Goal: Find specific page/section: Find specific page/section

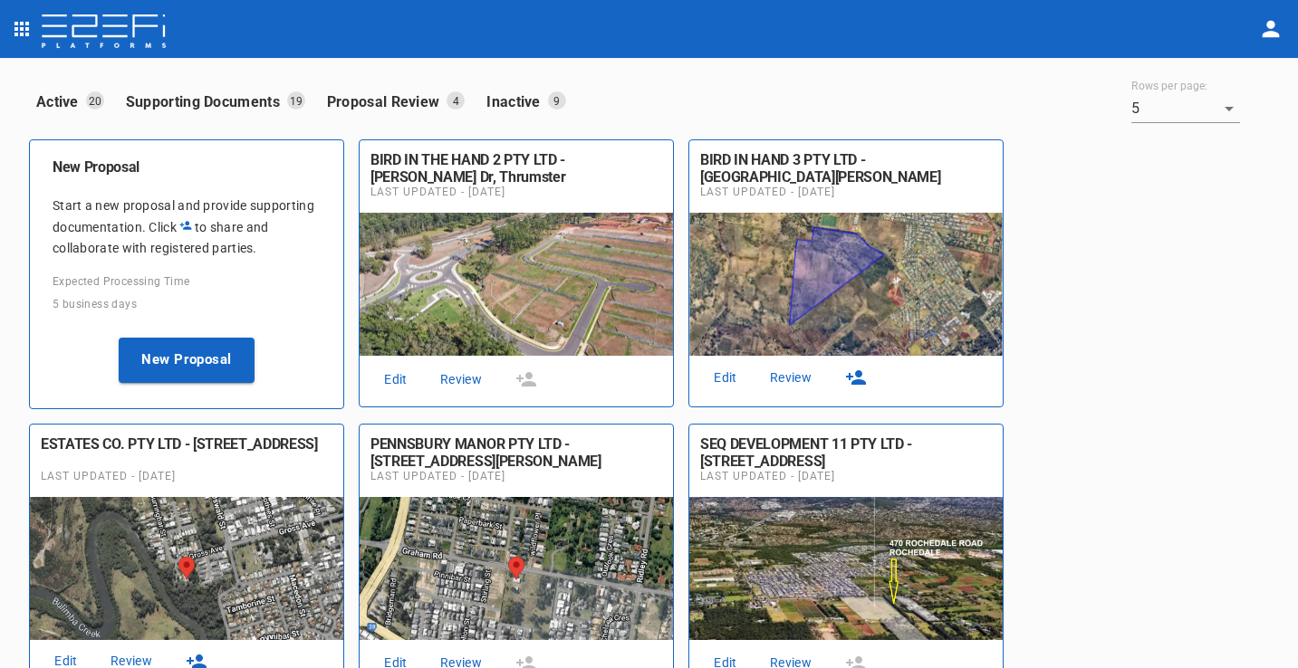
click at [413, 383] on link "Edit" at bounding box center [396, 380] width 58 height 24
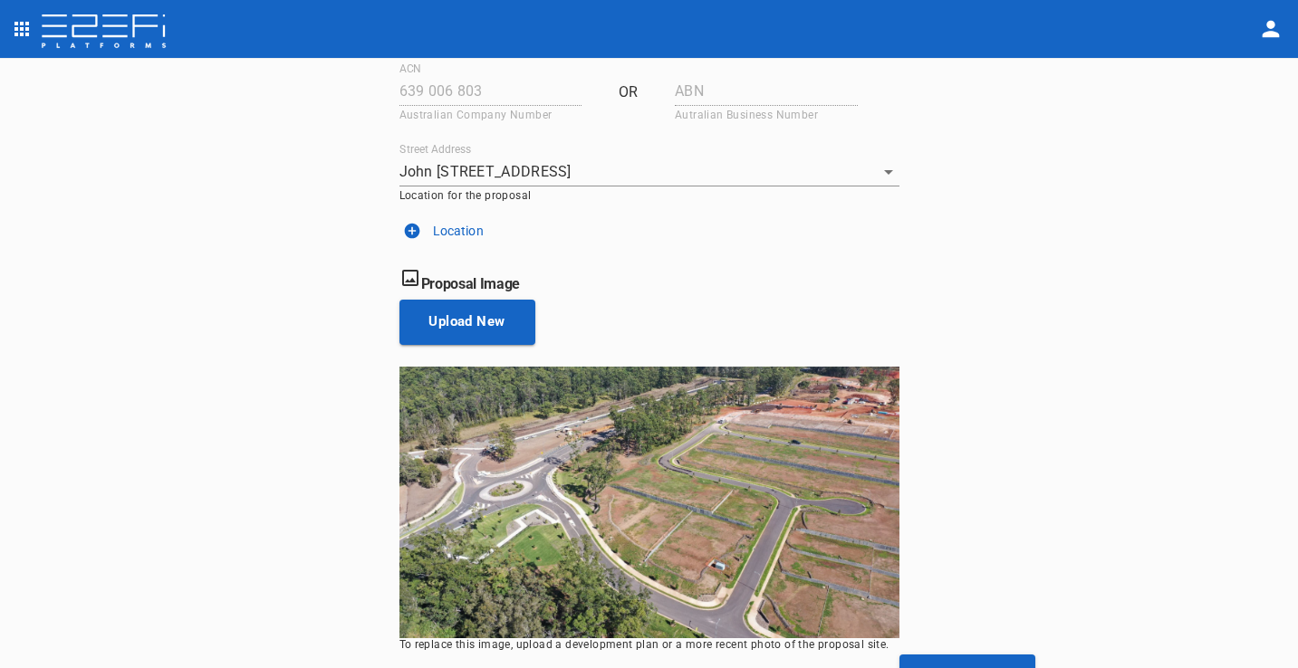
scroll to position [272, 0]
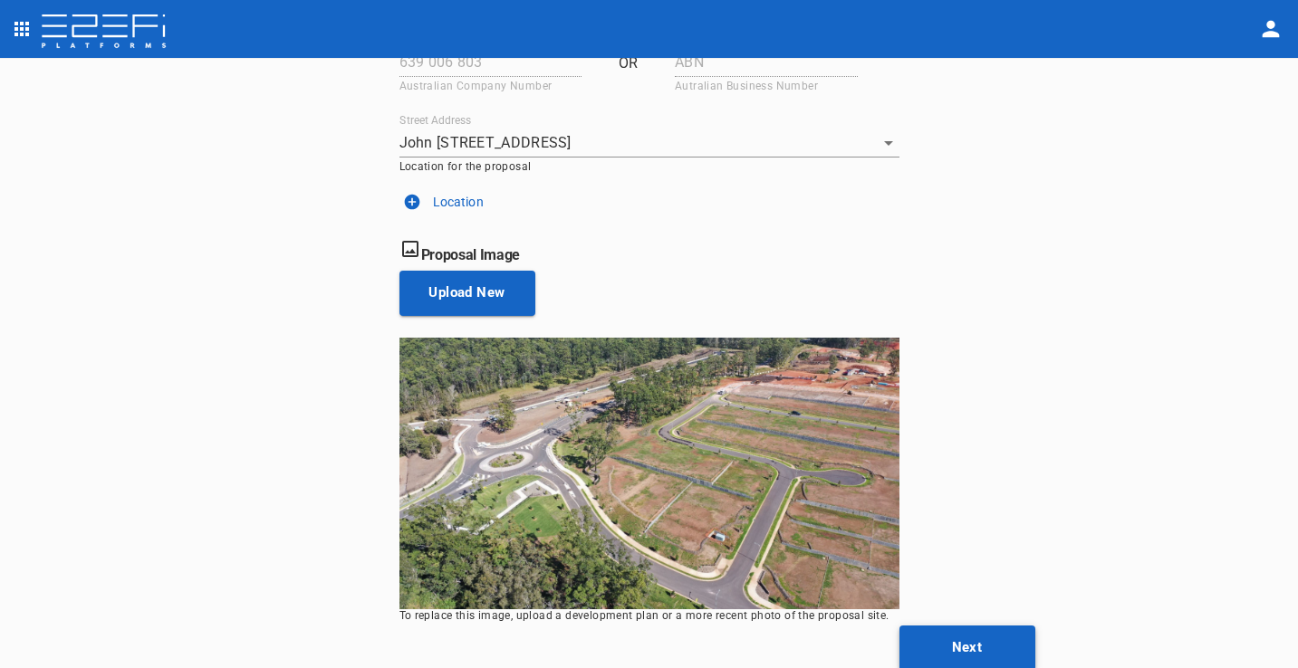
click at [982, 645] on button "Next" at bounding box center [967, 648] width 136 height 45
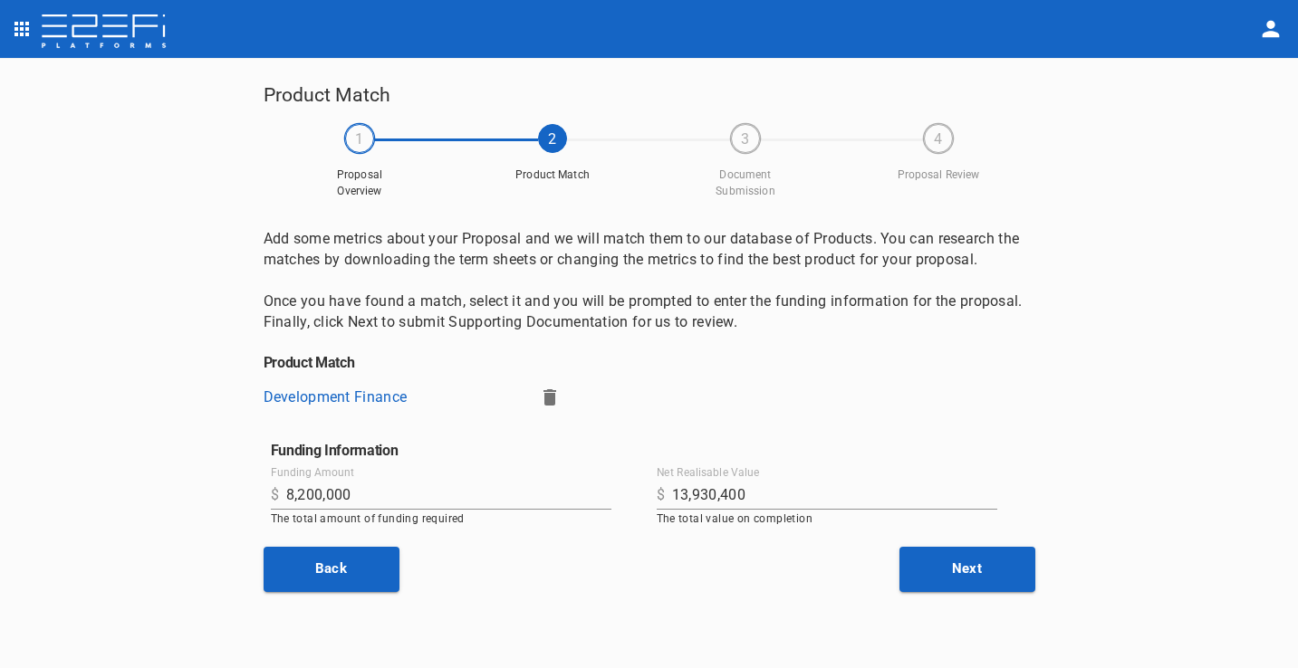
drag, startPoint x: 1017, startPoint y: 573, endPoint x: 1080, endPoint y: 553, distance: 65.9
click at [1017, 573] on button "Next" at bounding box center [967, 569] width 136 height 45
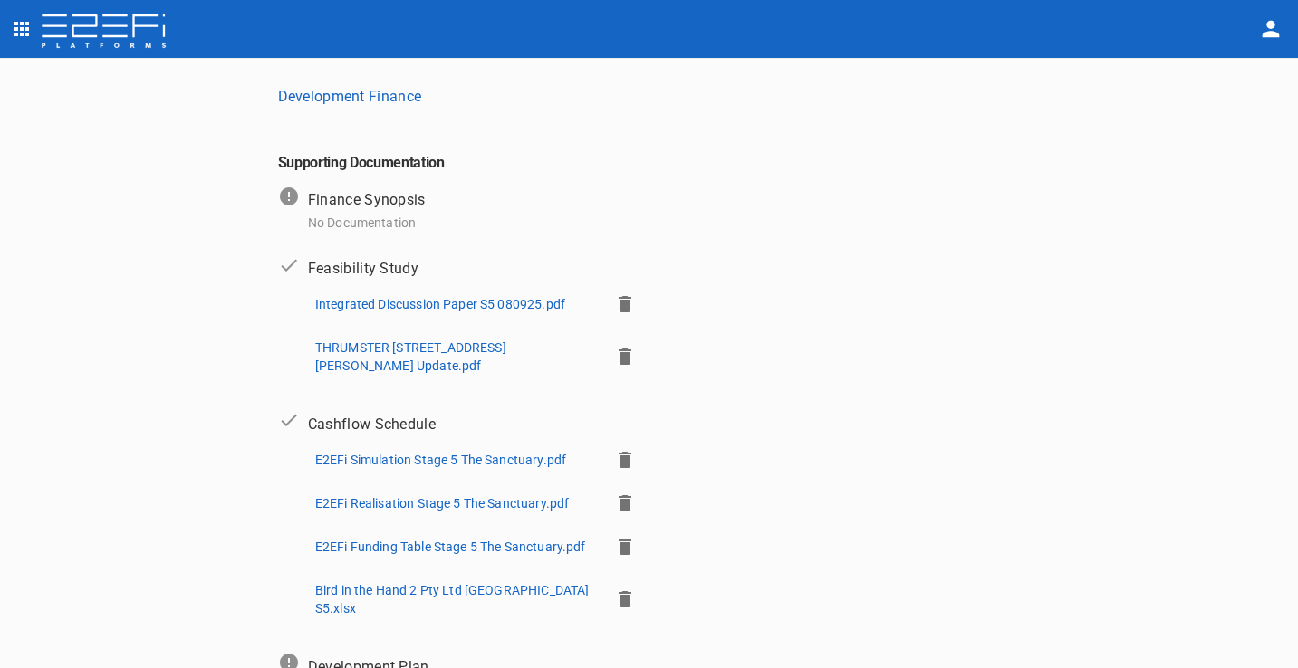
scroll to position [279, 0]
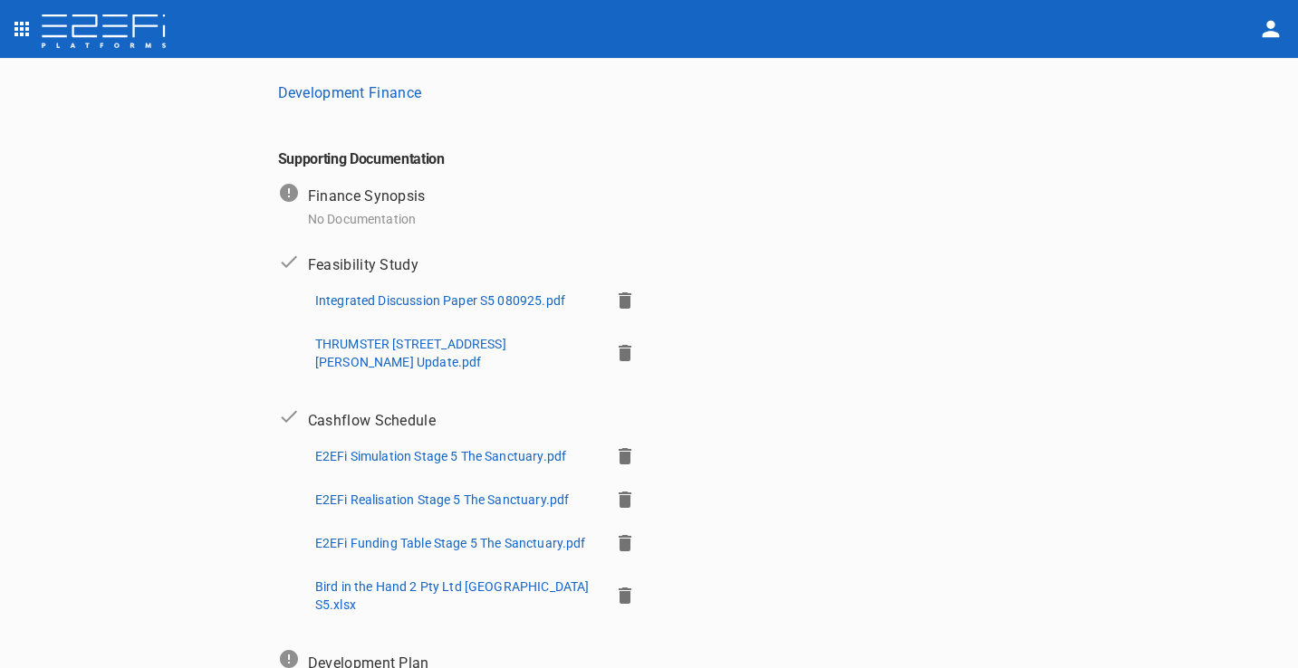
click at [440, 339] on p "THRUMSTER [STREET_ADDRESS][PERSON_NAME] Update.pdf" at bounding box center [455, 353] width 280 height 36
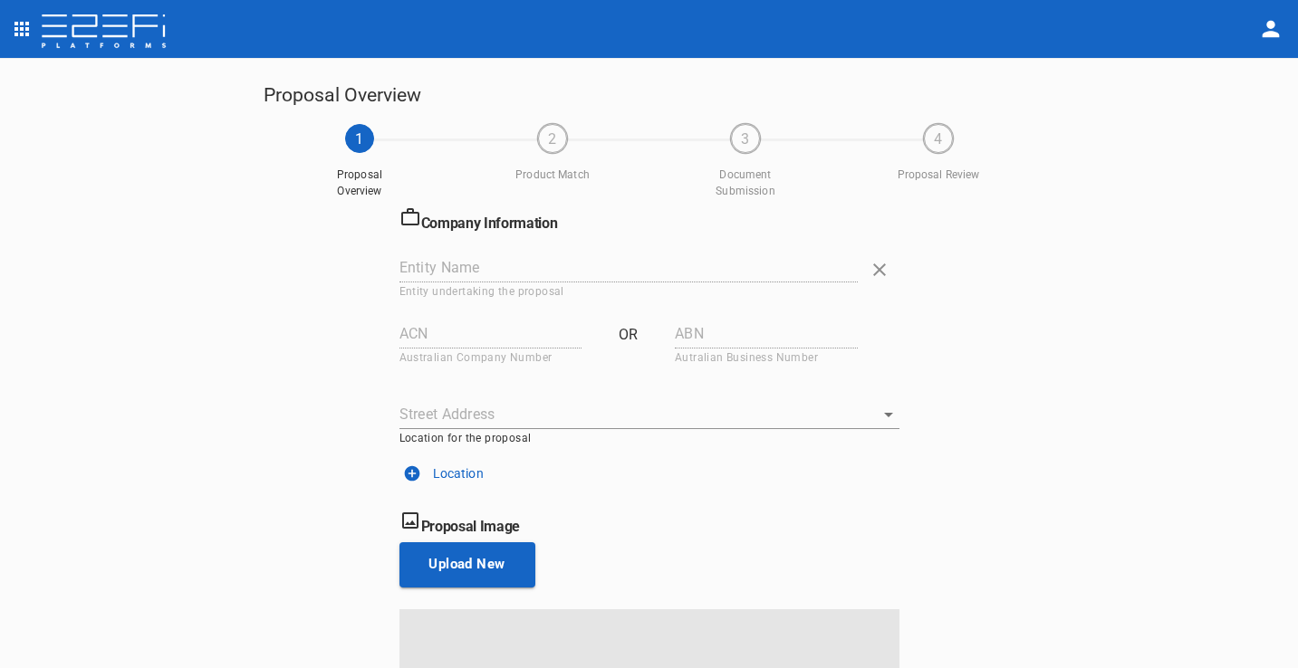
type input "BIRD IN THE HAND 2 PTY LTD"
type input "639 006 803"
type input "John [STREET_ADDRESS]"
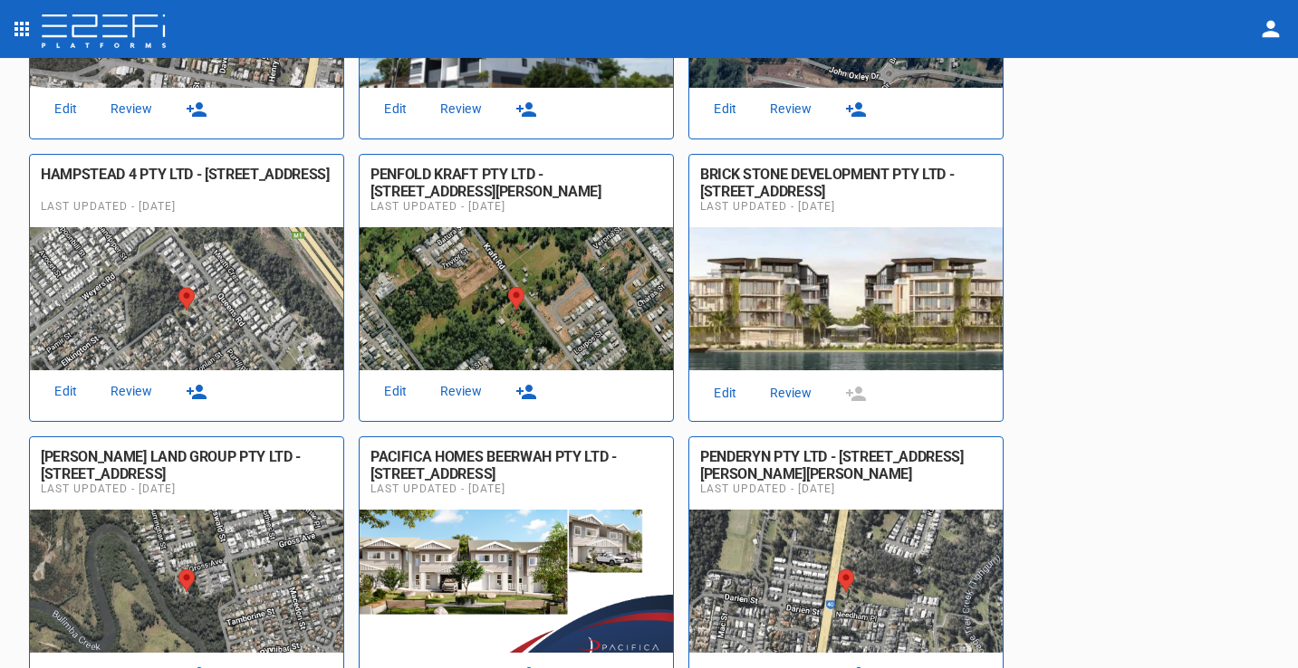
scroll to position [940, 0]
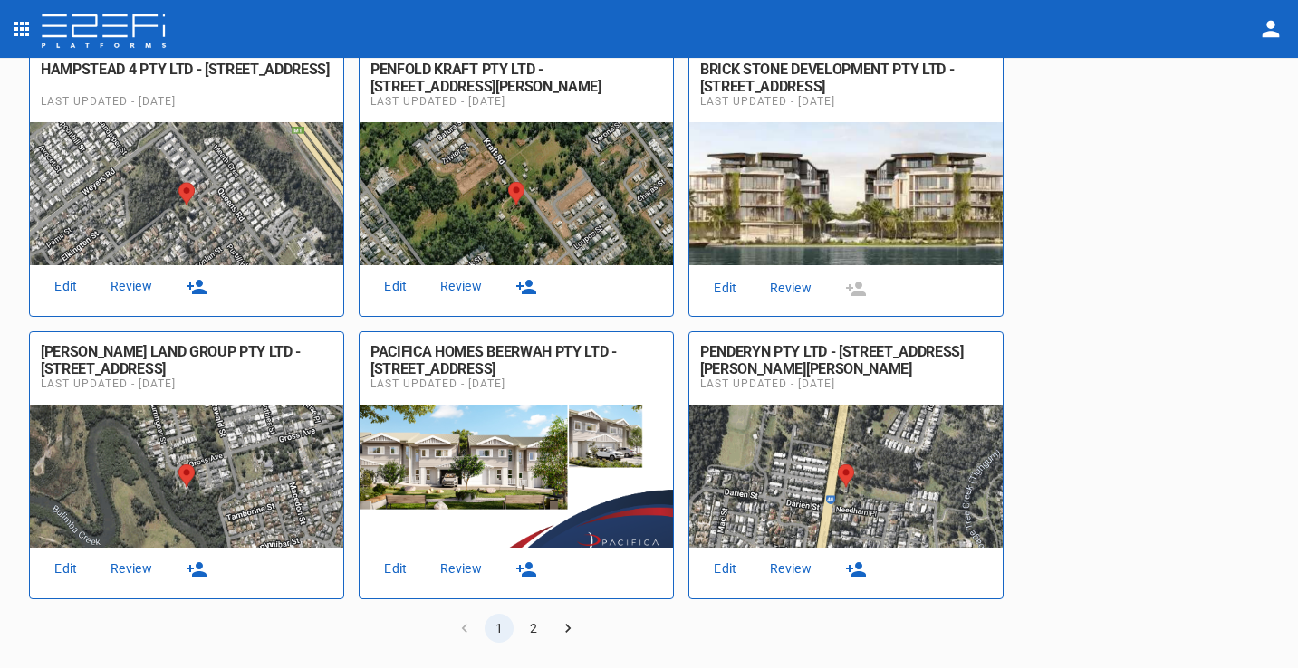
click at [535, 630] on button "2" at bounding box center [533, 628] width 29 height 29
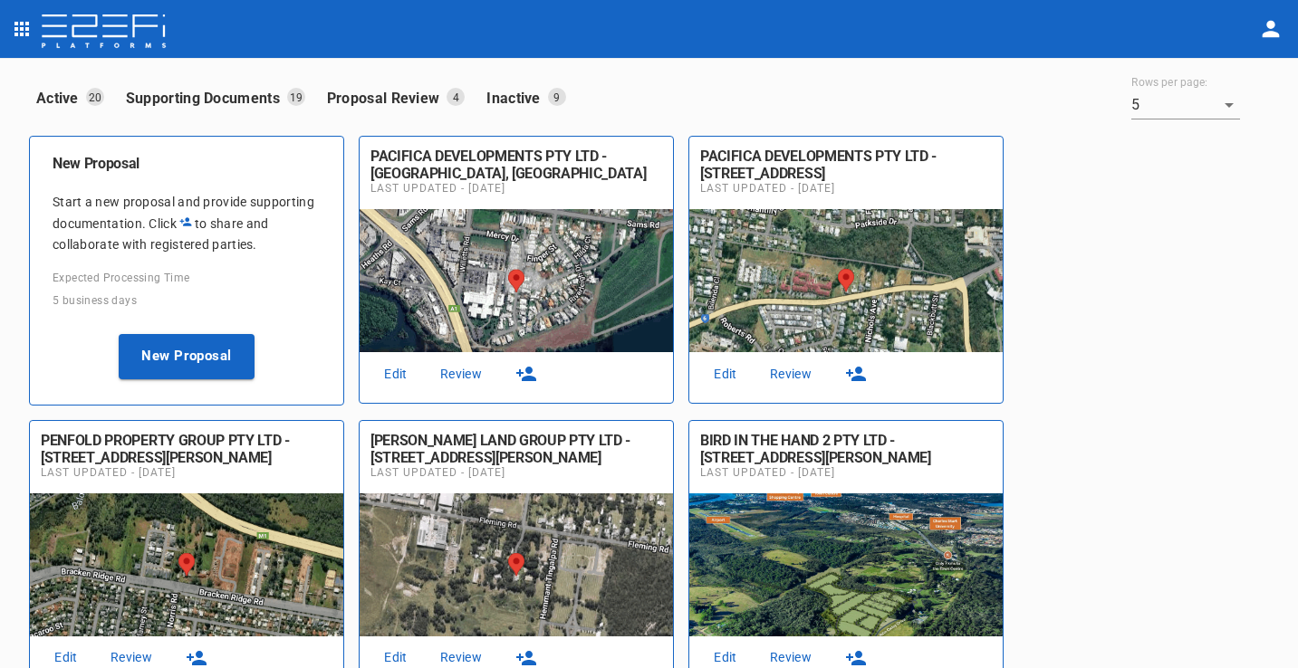
scroll to position [375, 0]
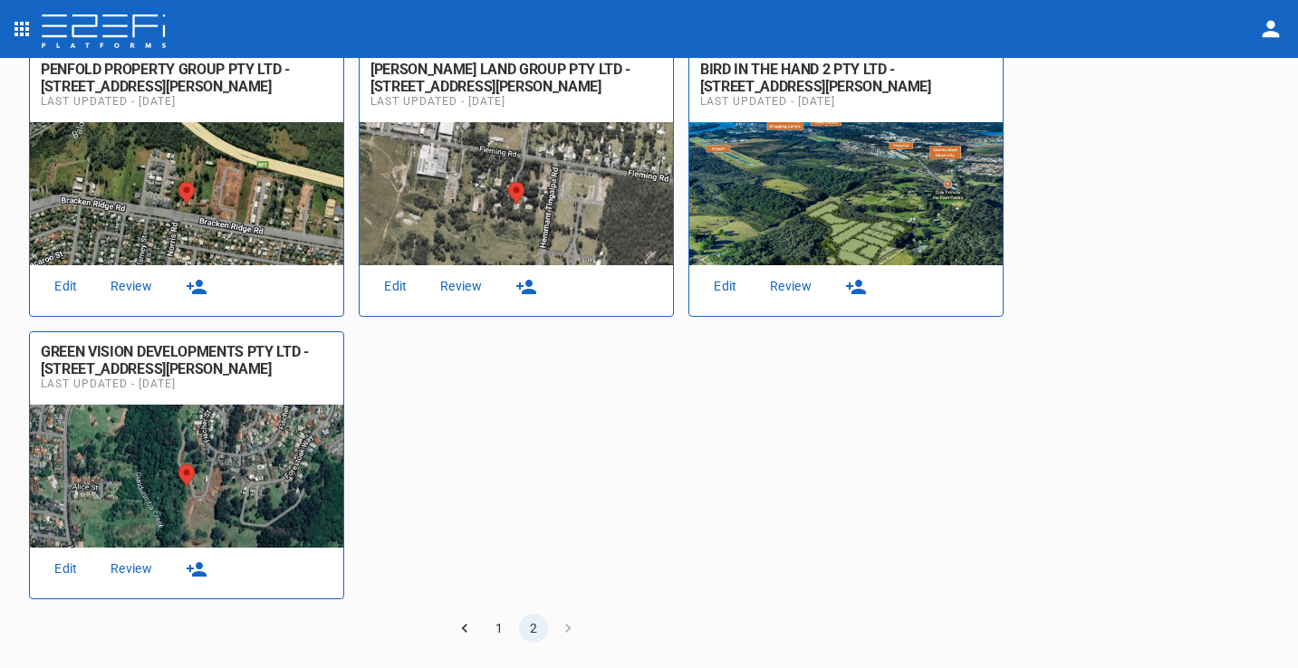
click at [499, 622] on button "1" at bounding box center [499, 628] width 29 height 29
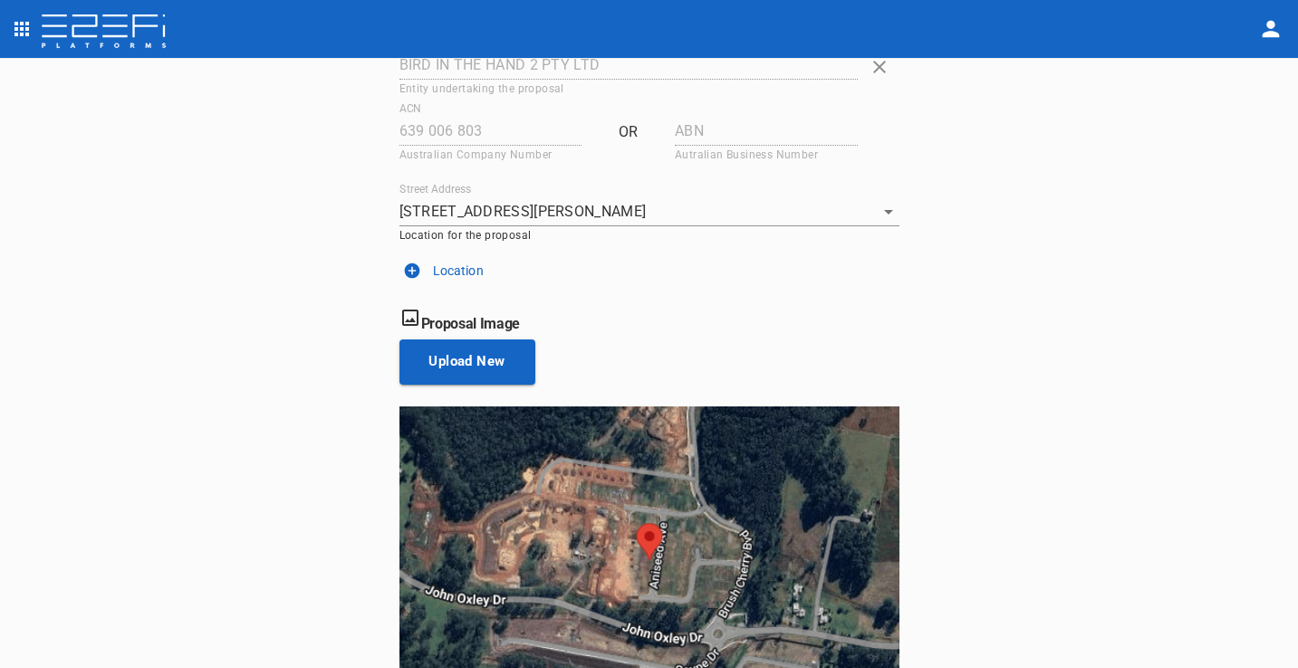
scroll to position [272, 0]
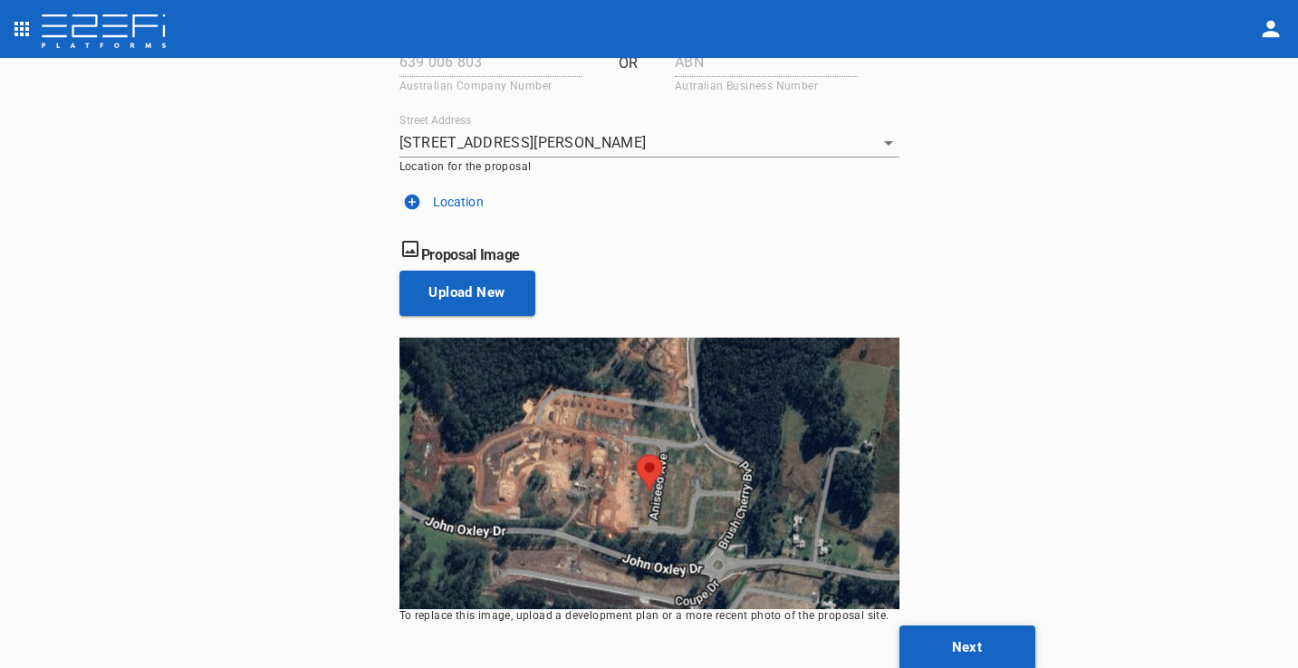
click at [979, 634] on button "Next" at bounding box center [967, 648] width 136 height 45
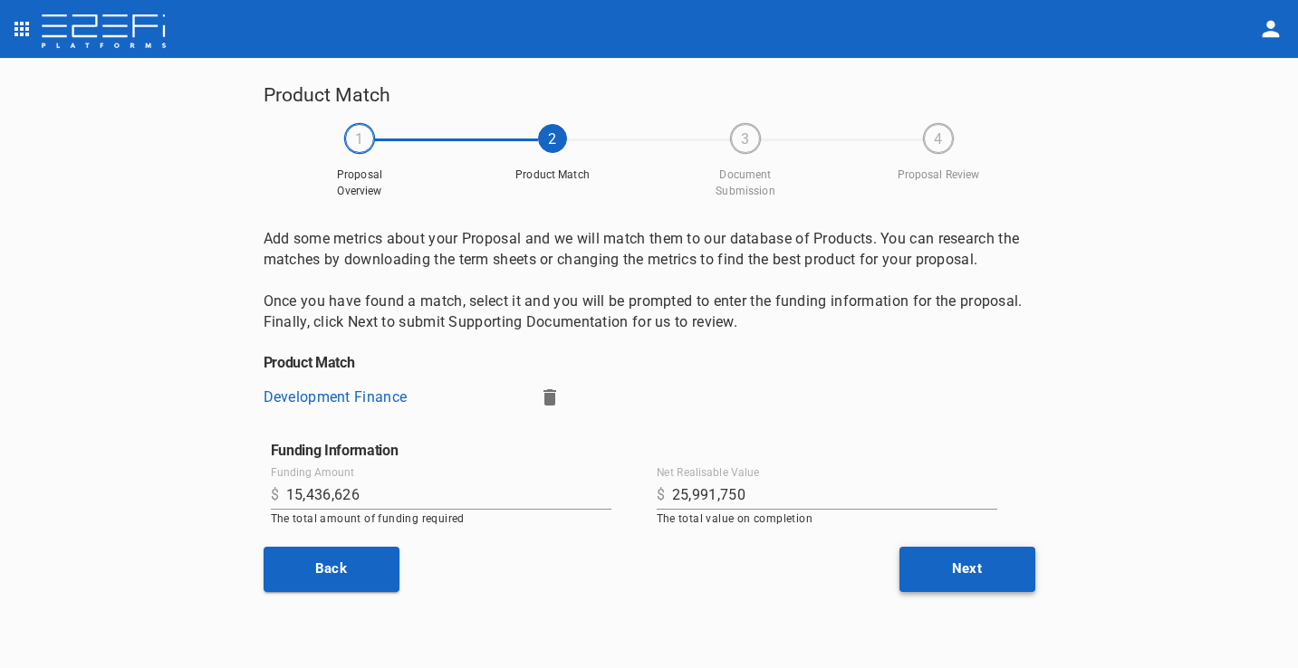
click at [992, 556] on button "Next" at bounding box center [967, 569] width 136 height 45
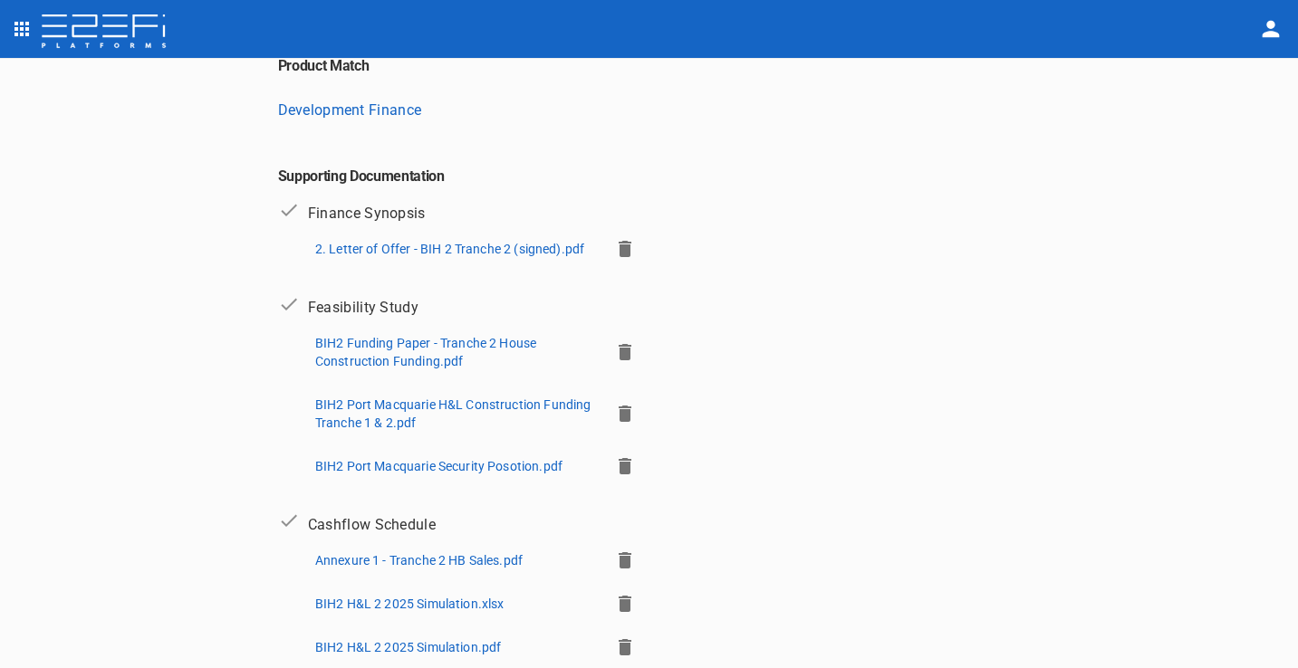
scroll to position [228, 0]
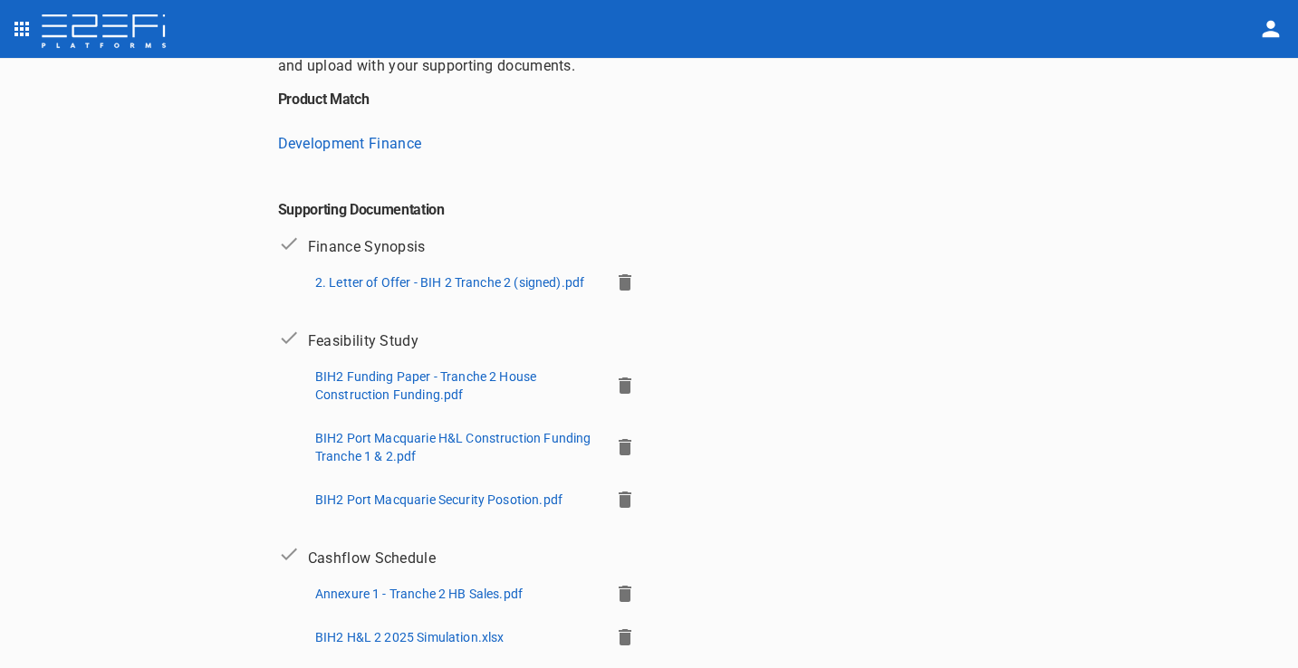
click at [491, 505] on p "BIH2 Port Macquarie Security Posotion.pdf" at bounding box center [438, 500] width 247 height 18
click at [509, 429] on p "BIH2 Port Macquarie H&L Construction Funding Tranche 1 & 2.pdf" at bounding box center [455, 447] width 280 height 36
click at [466, 386] on p "BIH2 Funding Paper - Tranche 2 House Construction Funding.pdf" at bounding box center [455, 386] width 280 height 36
click at [22, 32] on icon "open drawer" at bounding box center [22, 29] width 22 height 22
click at [95, 207] on span "Contracts" at bounding box center [122, 205] width 159 height 21
